Goal: Task Accomplishment & Management: Manage account settings

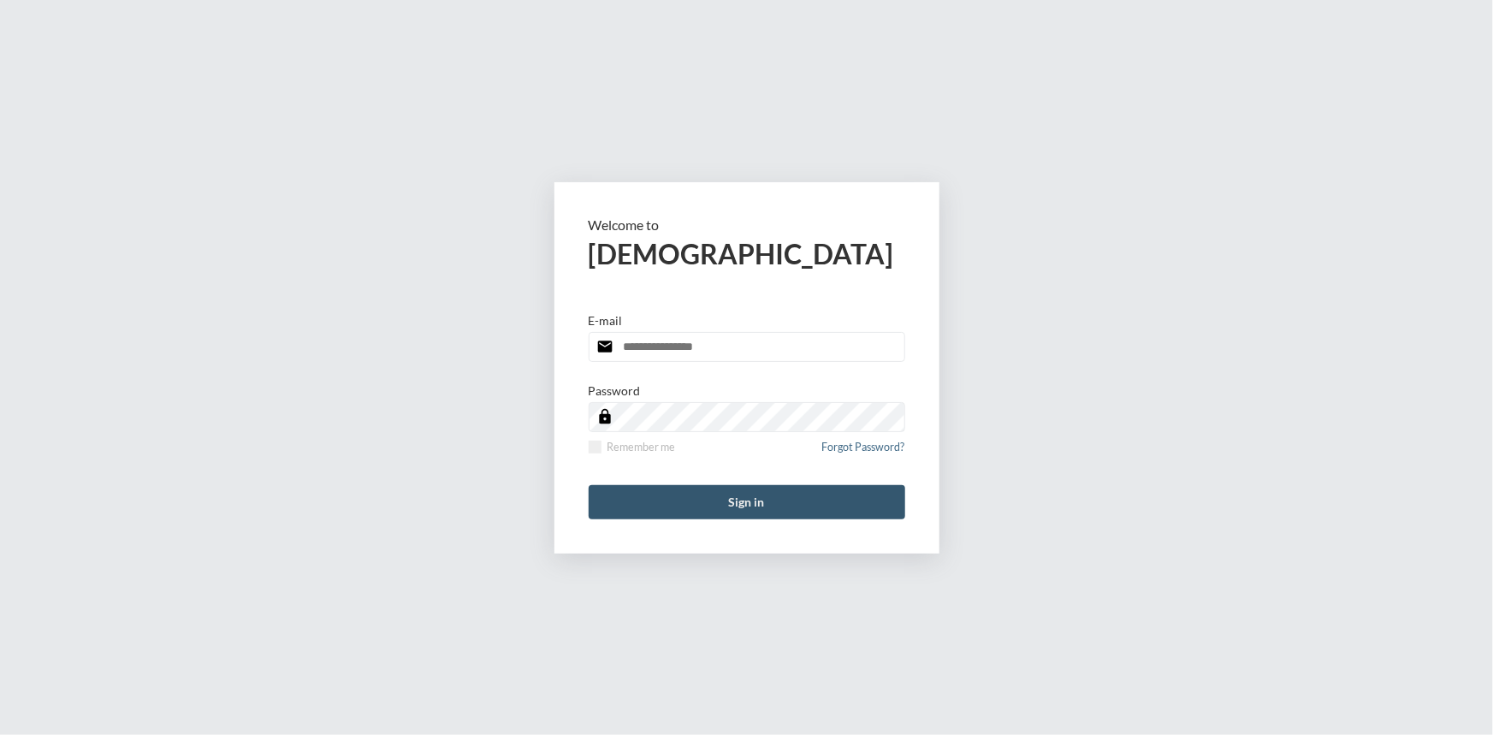
type input "**********"
click at [823, 498] on button "Sign in" at bounding box center [746, 502] width 316 height 34
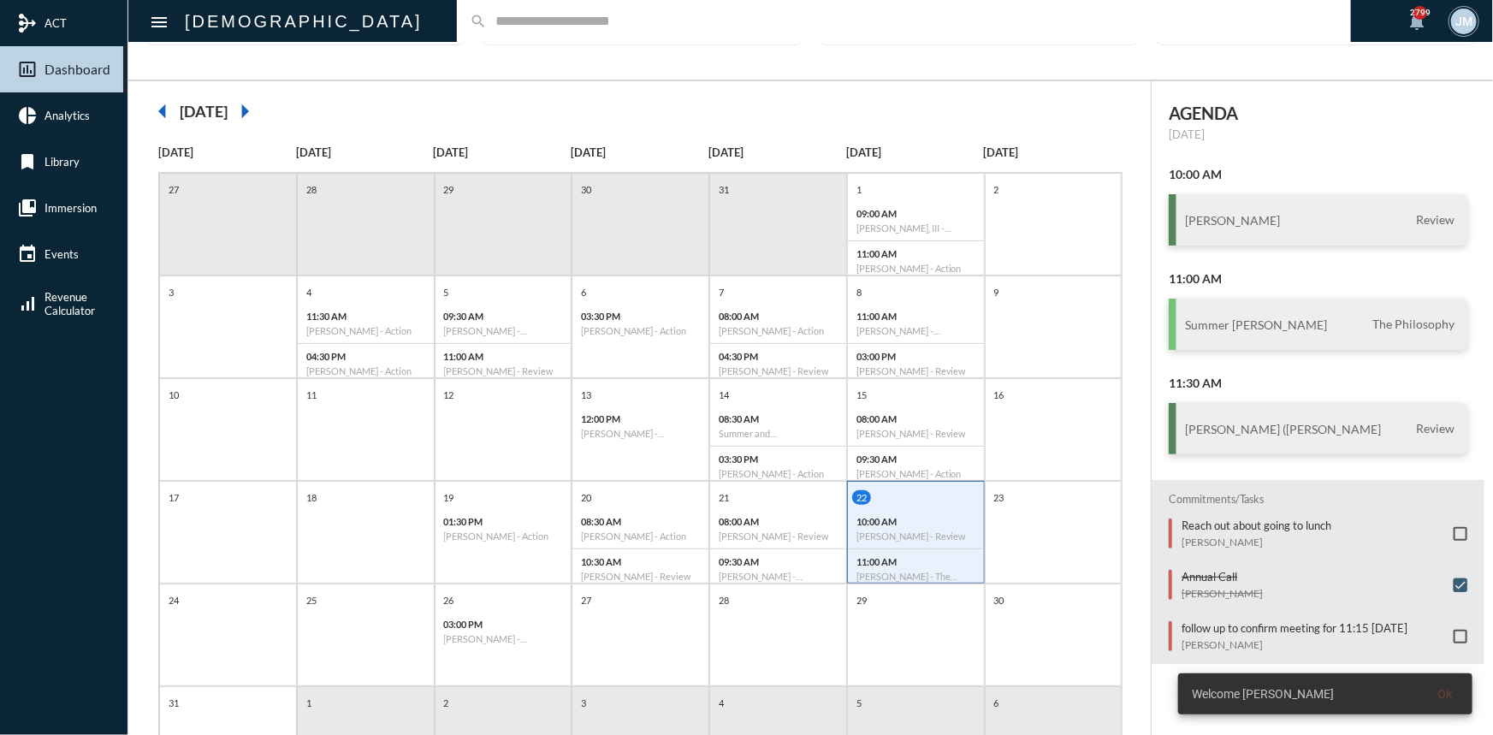
scroll to position [191, 0]
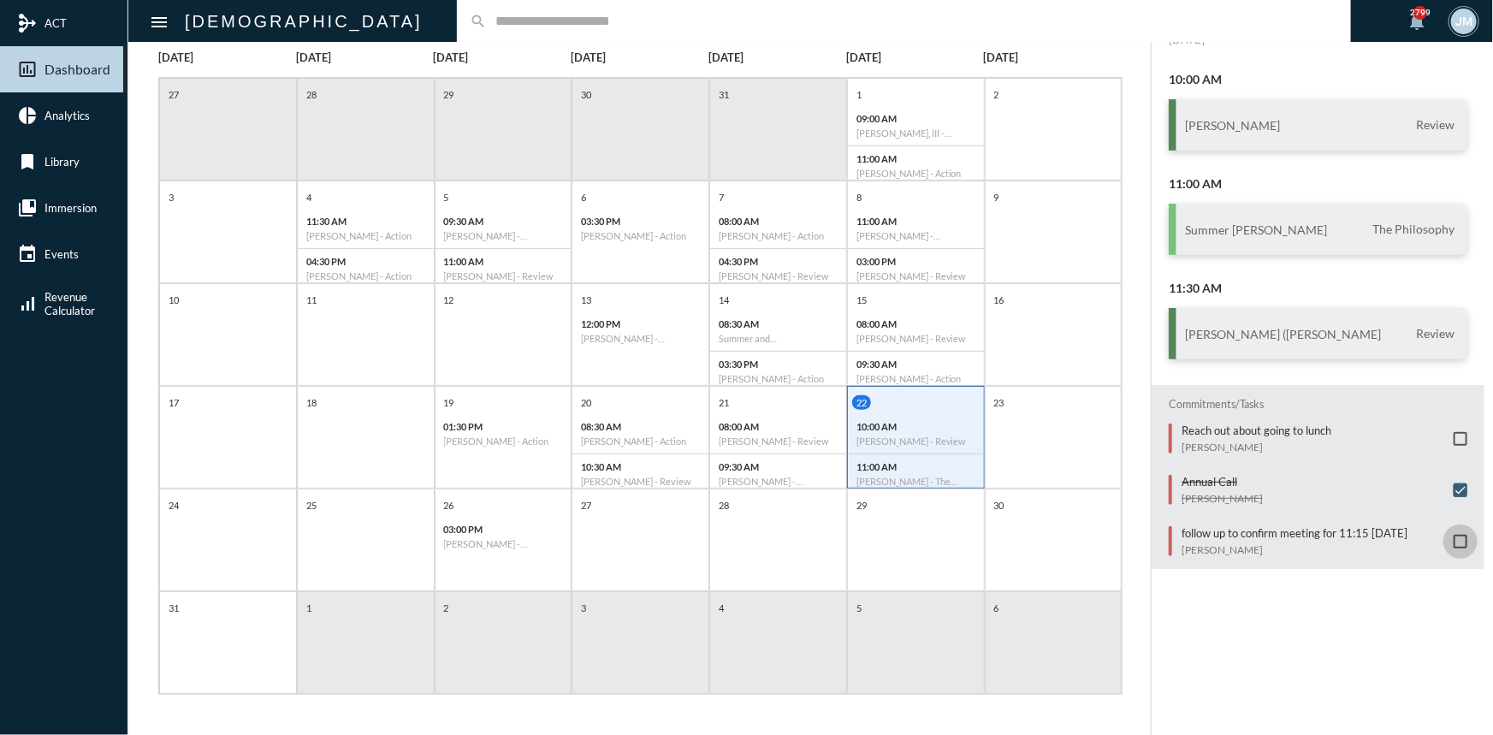
click at [1456, 535] on span at bounding box center [1460, 542] width 14 height 14
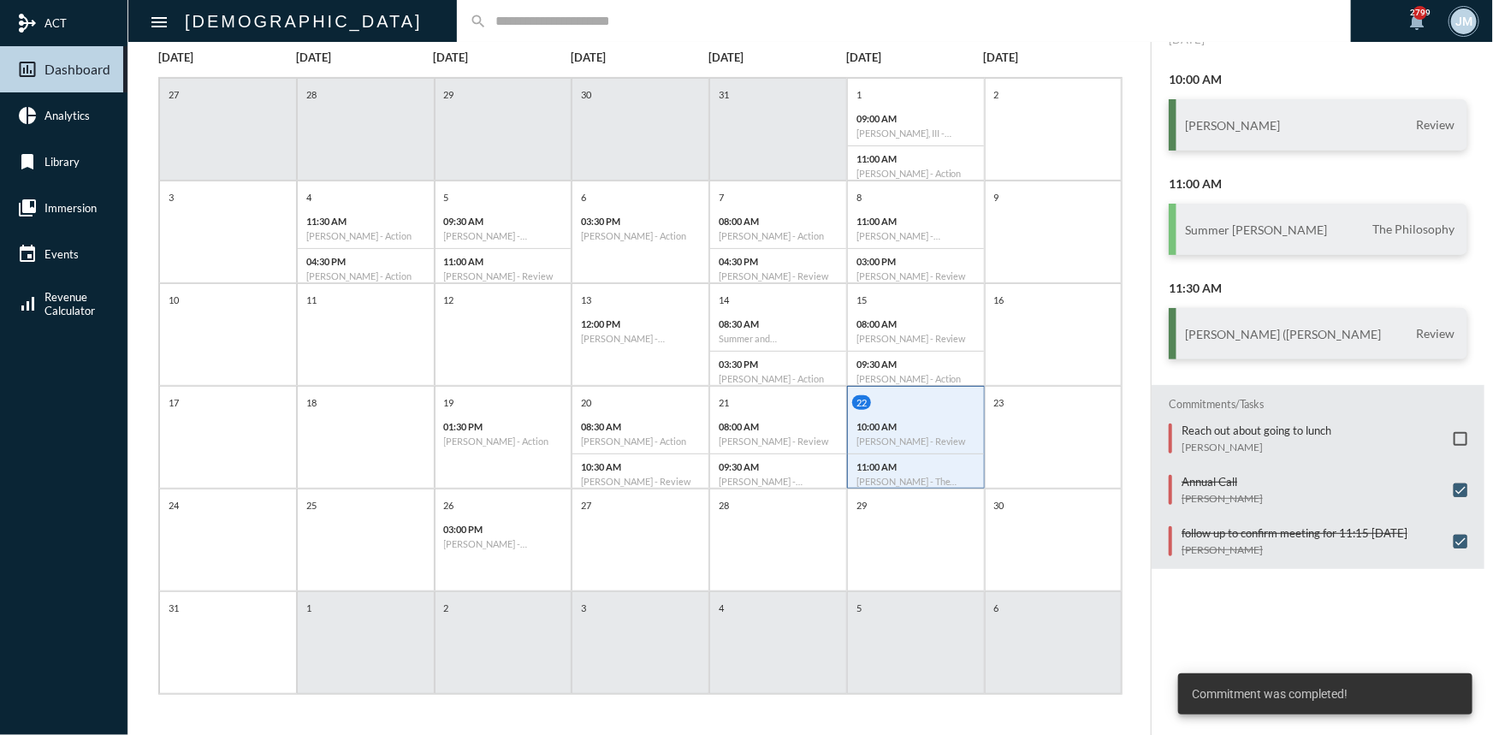
scroll to position [0, 0]
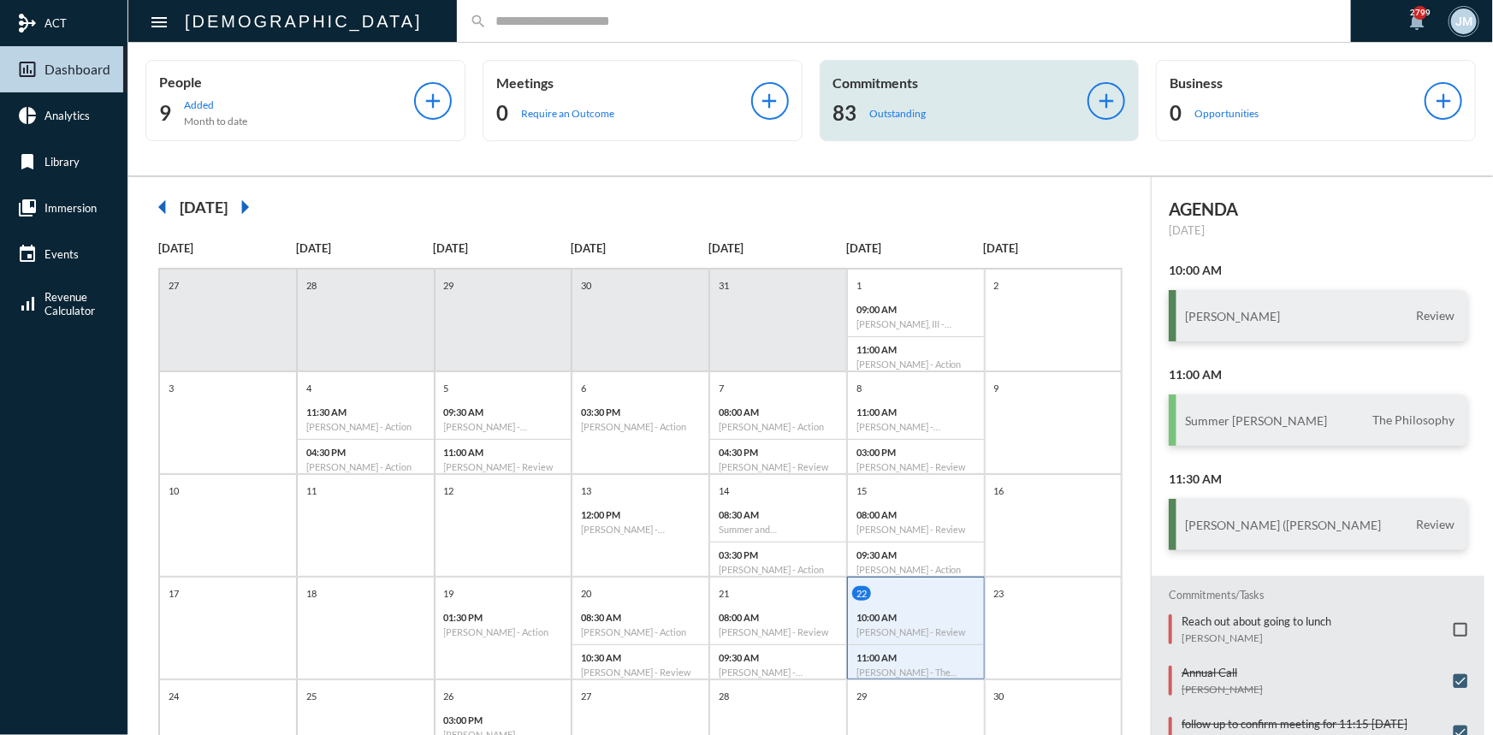
click at [893, 72] on div "Commitments 83 Outstanding add" at bounding box center [979, 100] width 320 height 81
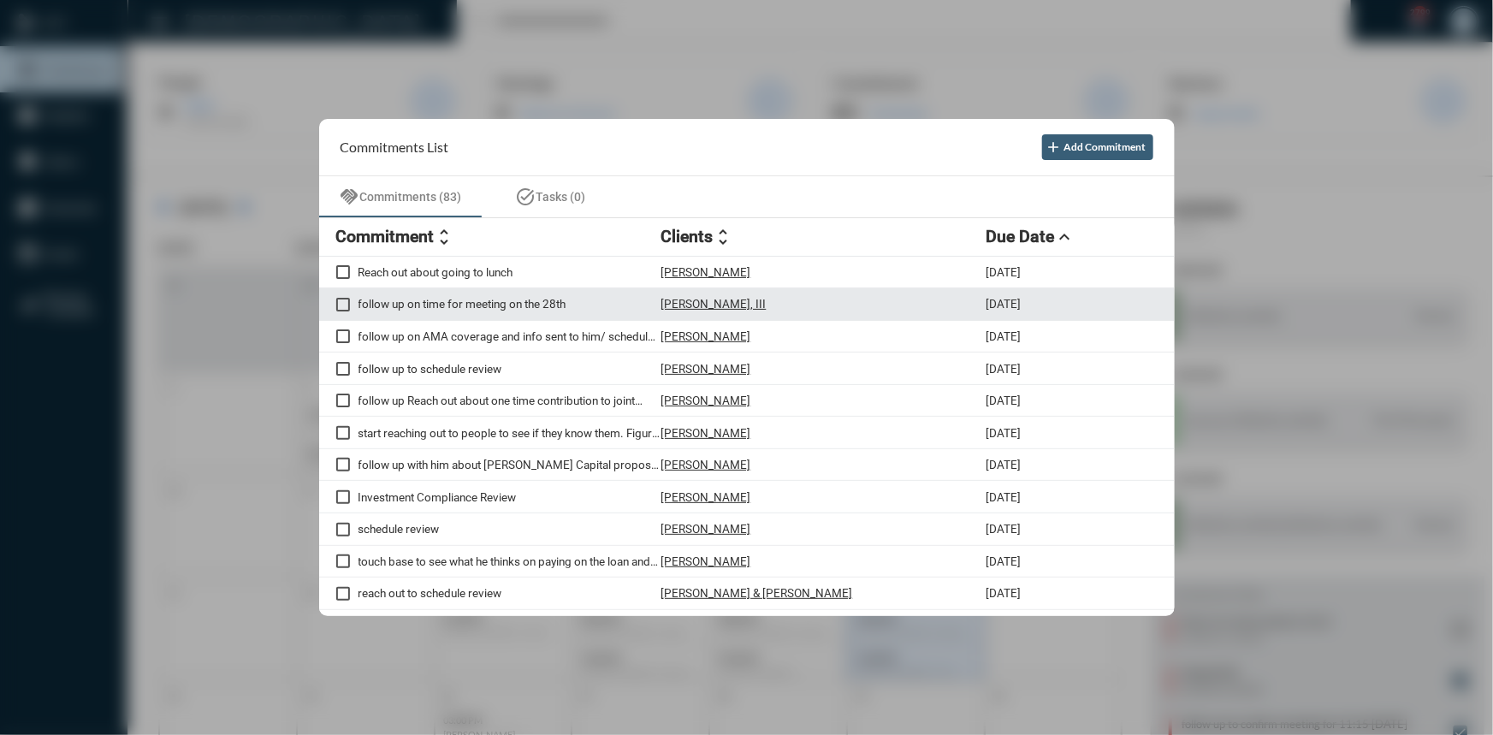
click at [482, 304] on p "follow up on time for meeting on the 28th" at bounding box center [509, 304] width 303 height 14
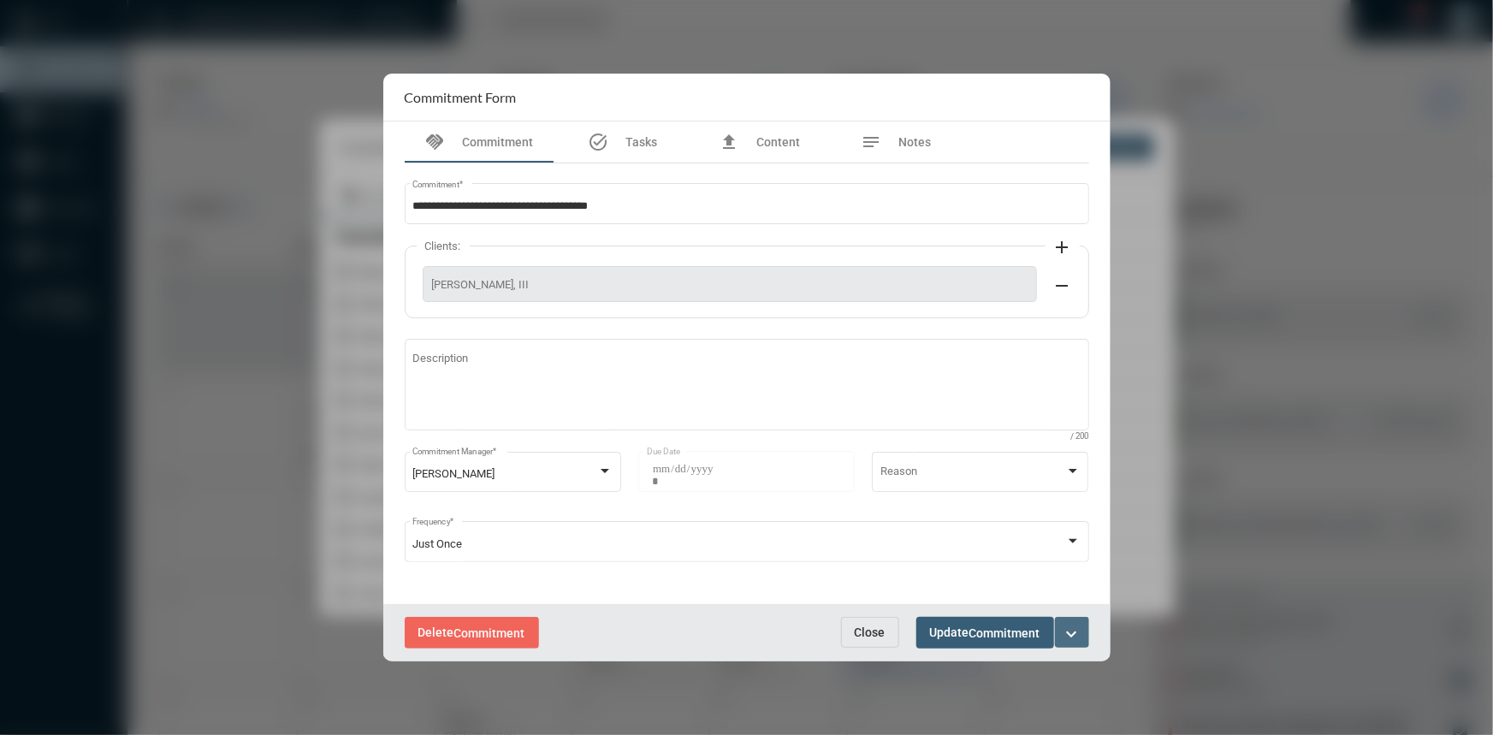
click at [1078, 628] on mat-icon "expand_more" at bounding box center [1071, 634] width 21 height 21
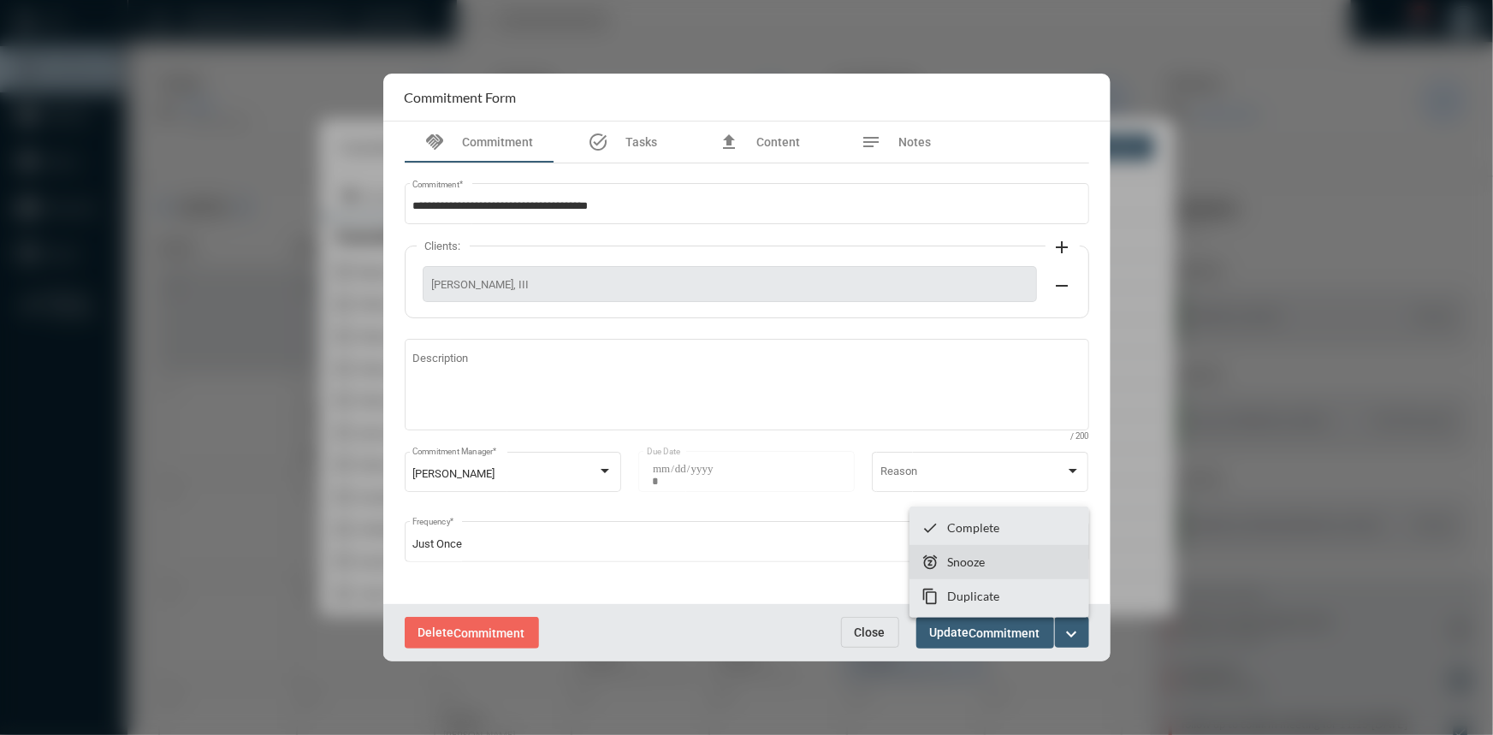
click at [983, 563] on p "Snooze" at bounding box center [966, 561] width 38 height 15
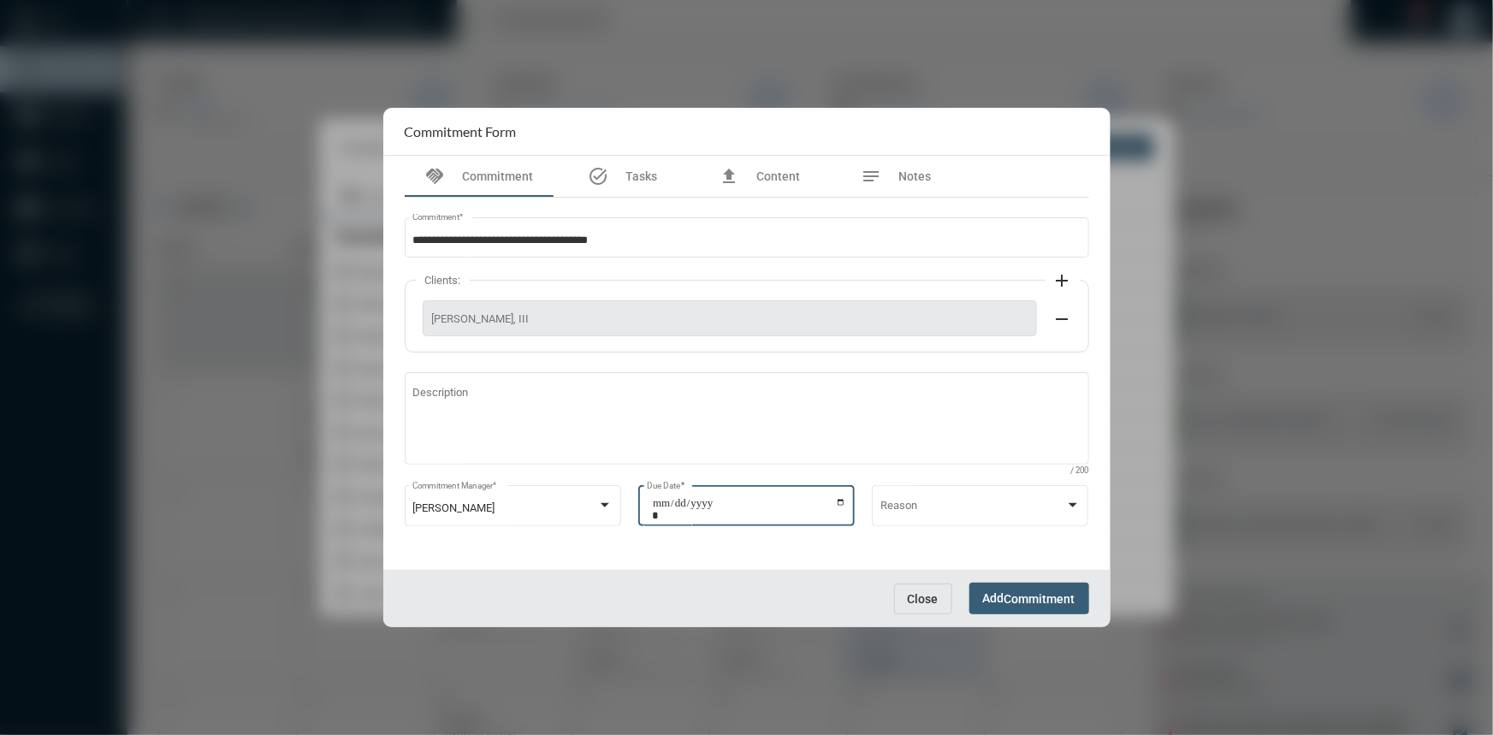
click at [837, 501] on input "**********" at bounding box center [749, 509] width 194 height 24
type input "**********"
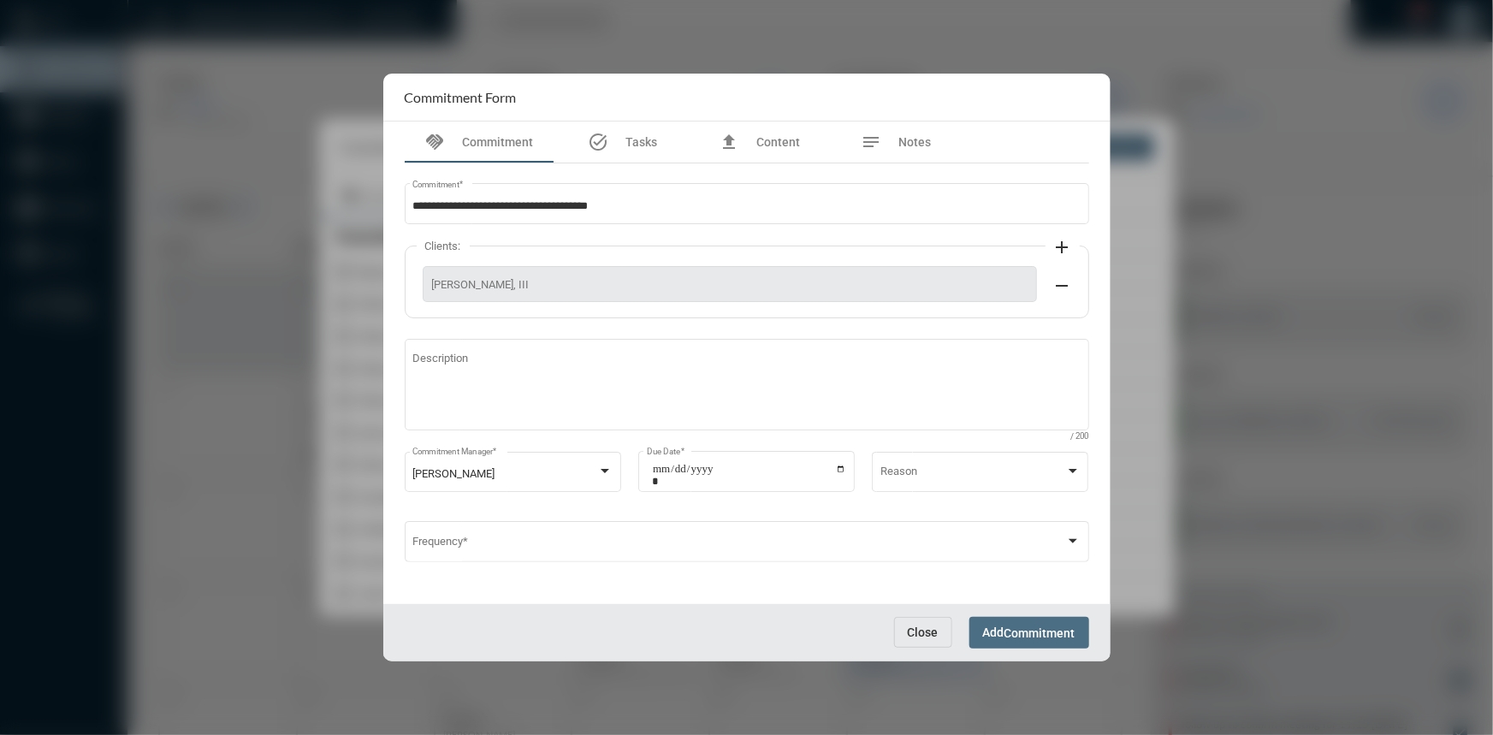
click at [1013, 624] on button "Add Commitment" at bounding box center [1029, 633] width 120 height 32
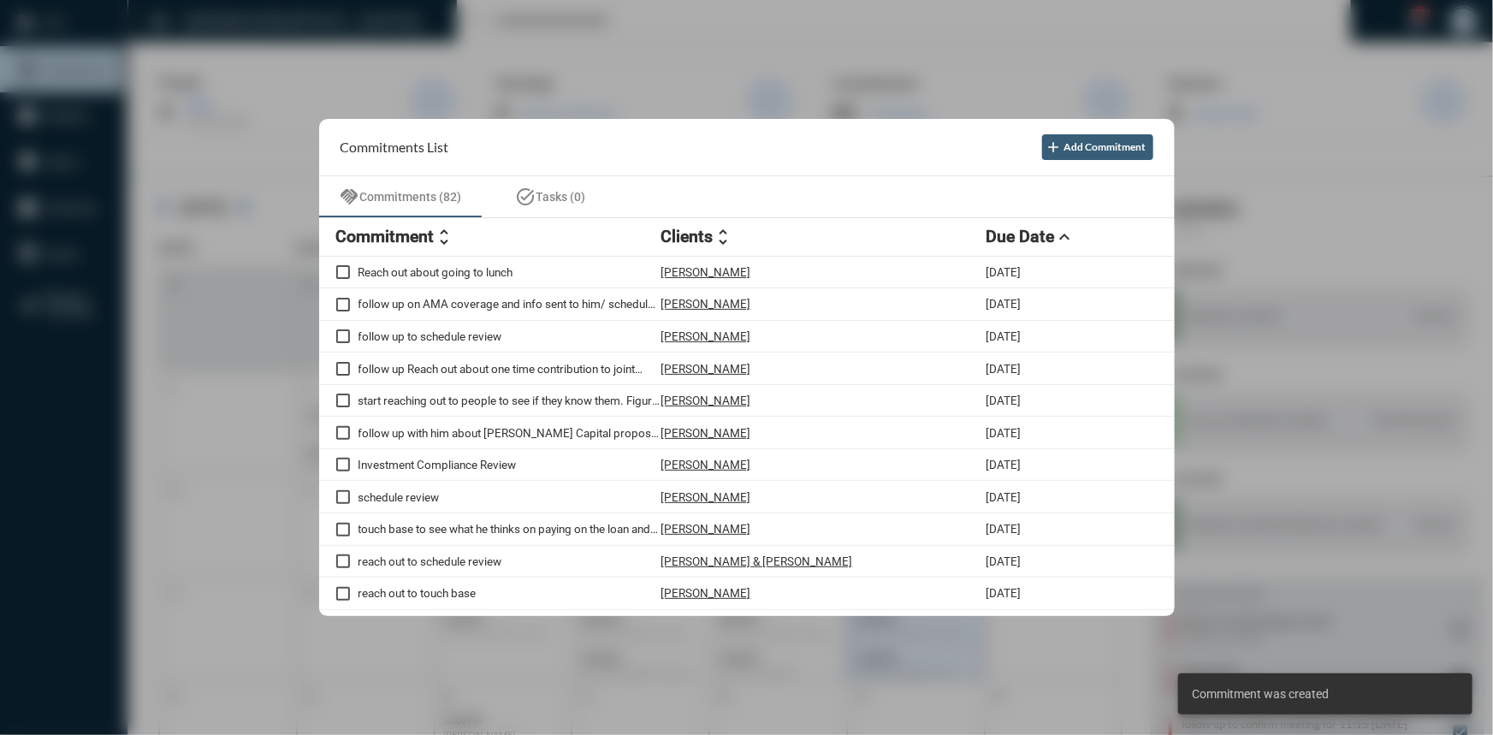
click at [336, 86] on div at bounding box center [746, 367] width 1493 height 735
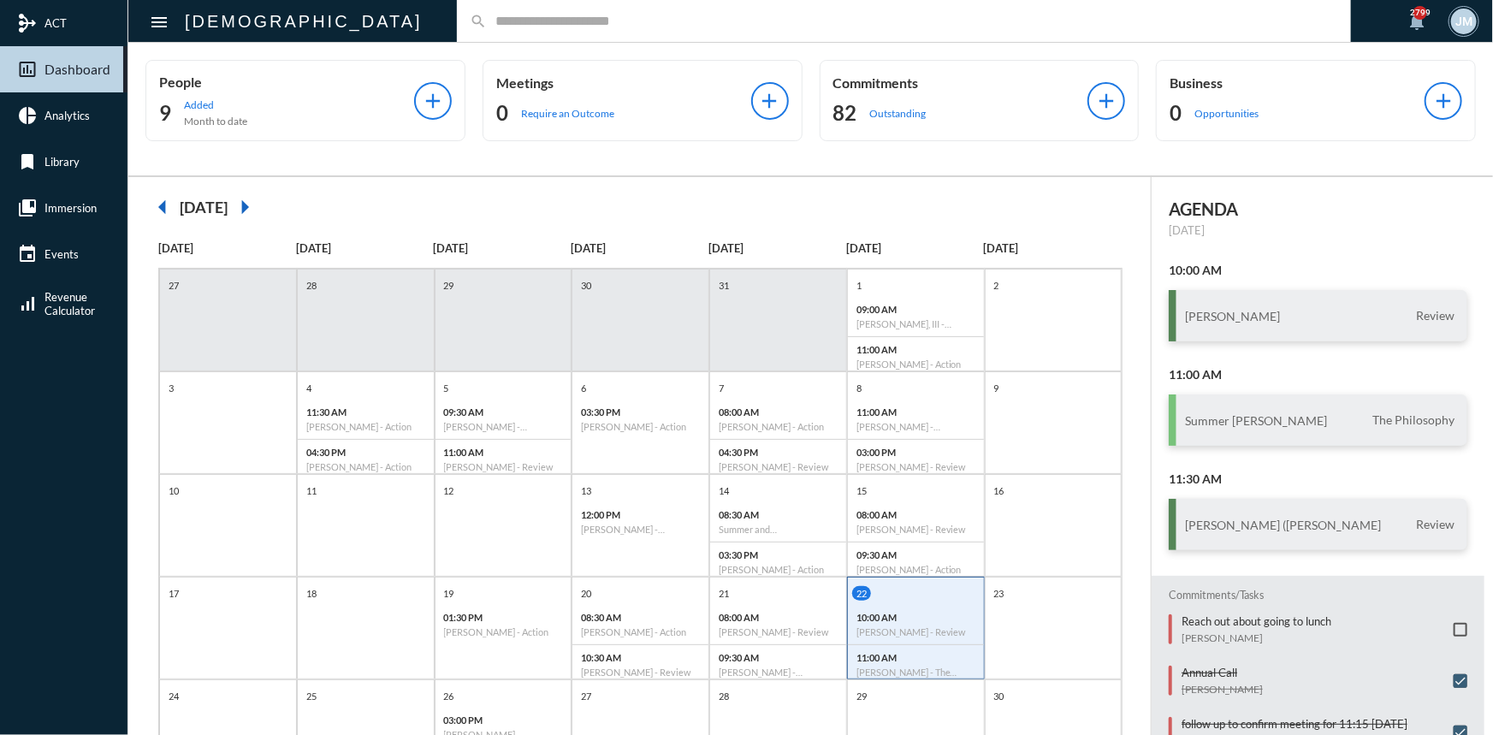
drag, startPoint x: 1452, startPoint y: 3, endPoint x: 1077, endPoint y: 56, distance: 378.4
click at [1077, 56] on div "People 9 Added Month to date add Meetings 0 Require an Outcome add Commitments …" at bounding box center [810, 109] width 1364 height 133
click at [1218, 522] on h3 "[PERSON_NAME] ([PERSON_NAME]" at bounding box center [1283, 524] width 196 height 15
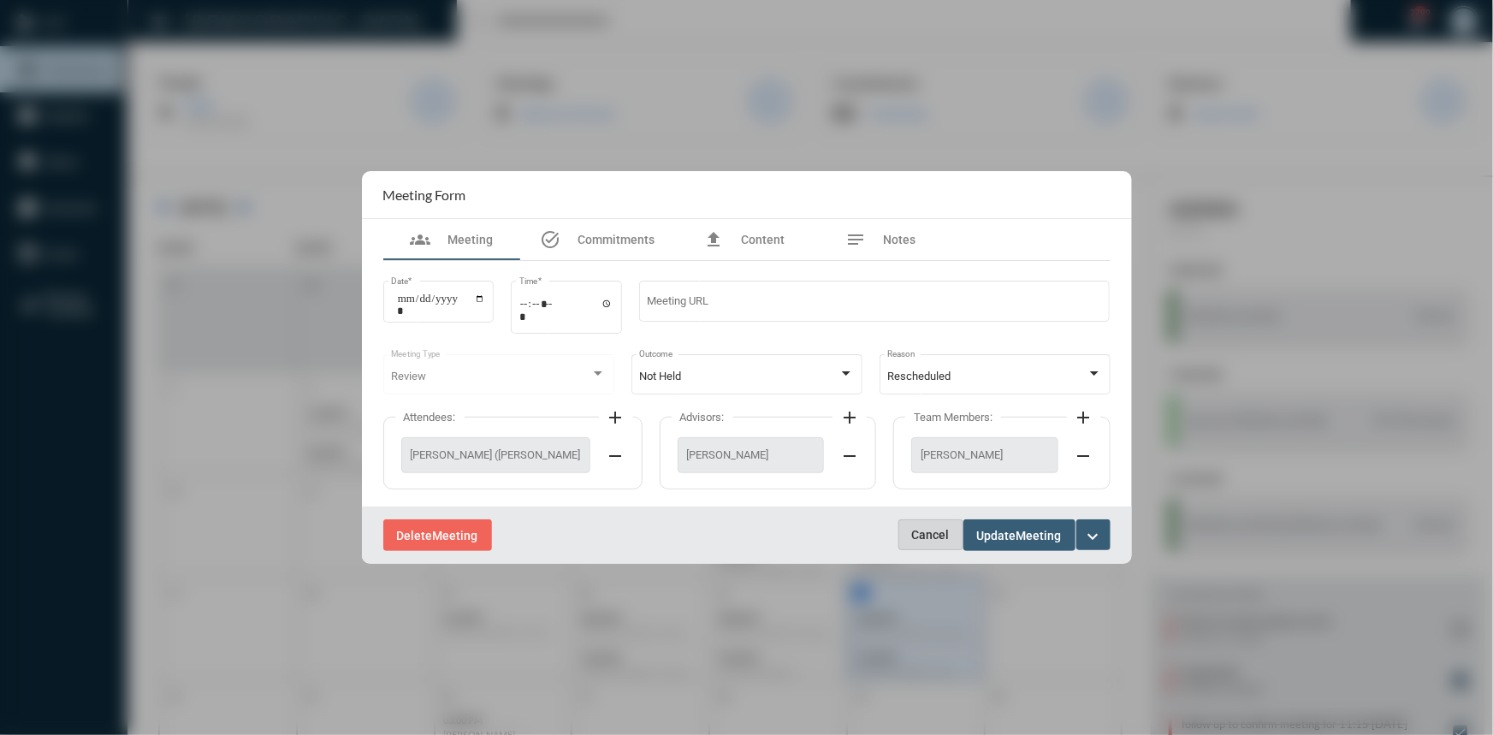
drag, startPoint x: 932, startPoint y: 529, endPoint x: 955, endPoint y: 481, distance: 53.9
click at [932, 529] on span "Cancel" at bounding box center [931, 535] width 38 height 14
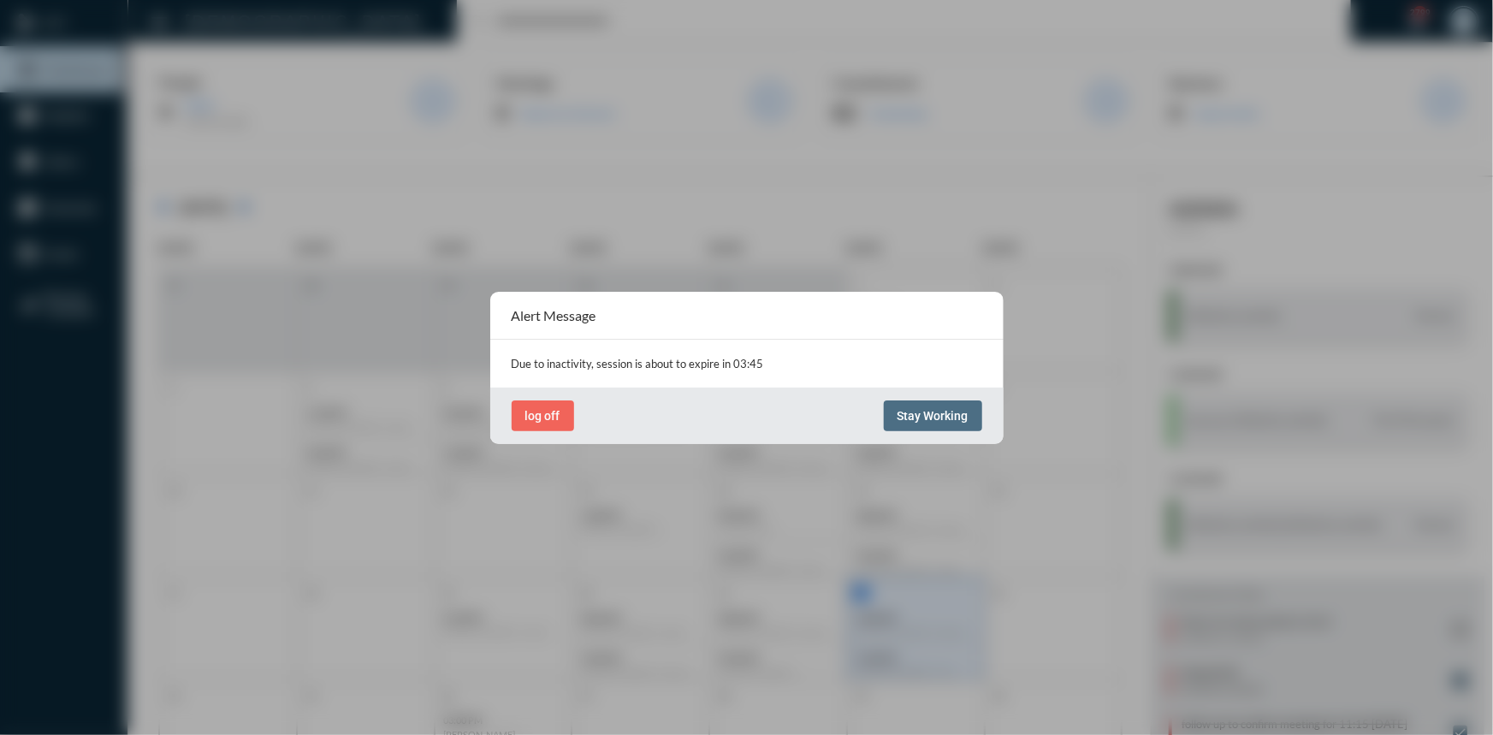
click at [931, 418] on span "Stay Working" at bounding box center [932, 416] width 71 height 14
